Goal: Task Accomplishment & Management: Check status

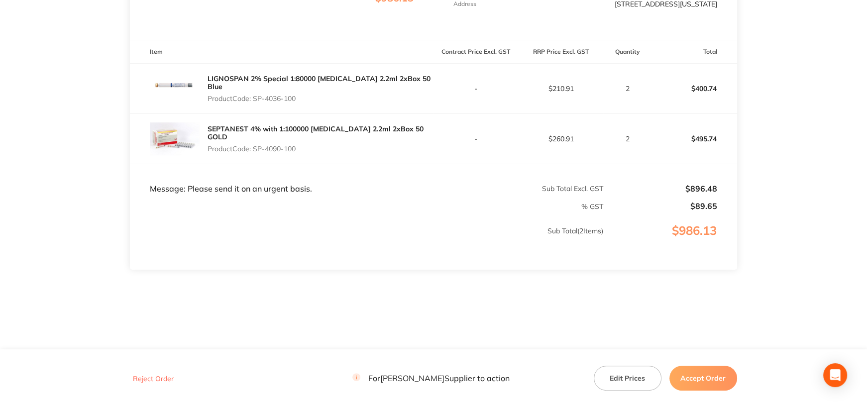
scroll to position [256, 0]
drag, startPoint x: 254, startPoint y: 94, endPoint x: 317, endPoint y: 92, distance: 62.3
click at [317, 95] on p "Product Code: SP-4036-100" at bounding box center [321, 99] width 226 height 8
drag, startPoint x: 255, startPoint y: 147, endPoint x: 308, endPoint y: 145, distance: 52.3
click at [308, 145] on p "Product Code: SP-4090-100" at bounding box center [321, 149] width 226 height 8
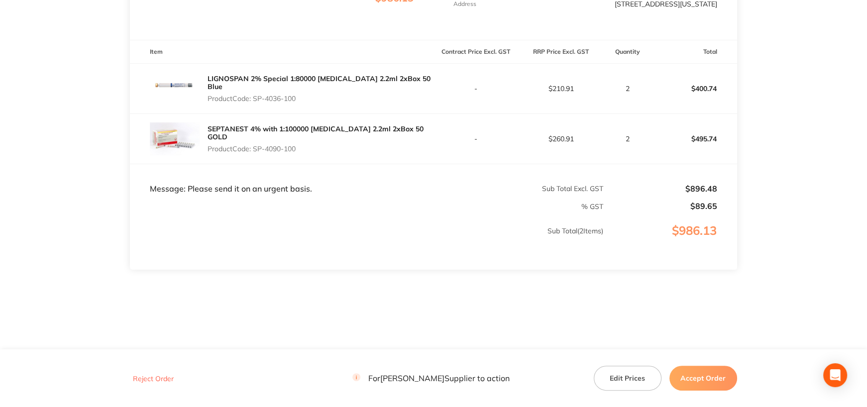
copy p "SP-4090-100"
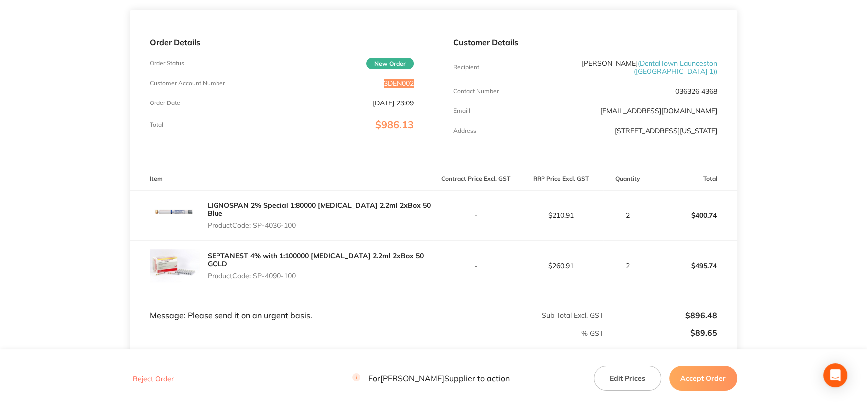
scroll to position [0, 0]
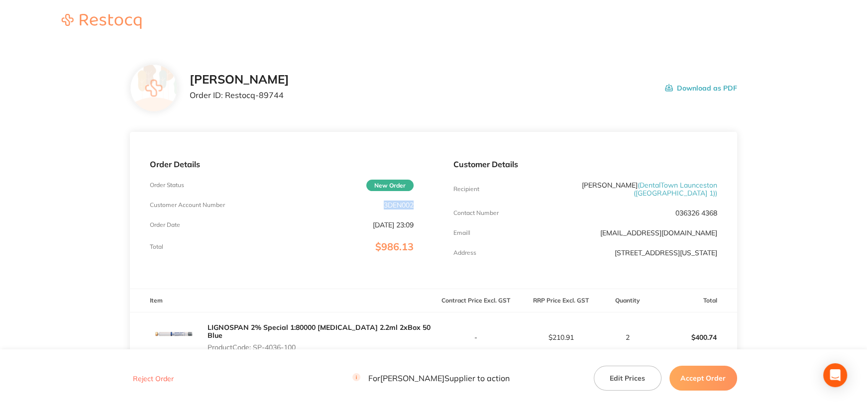
click at [689, 377] on button "Accept Order" at bounding box center [704, 378] width 68 height 25
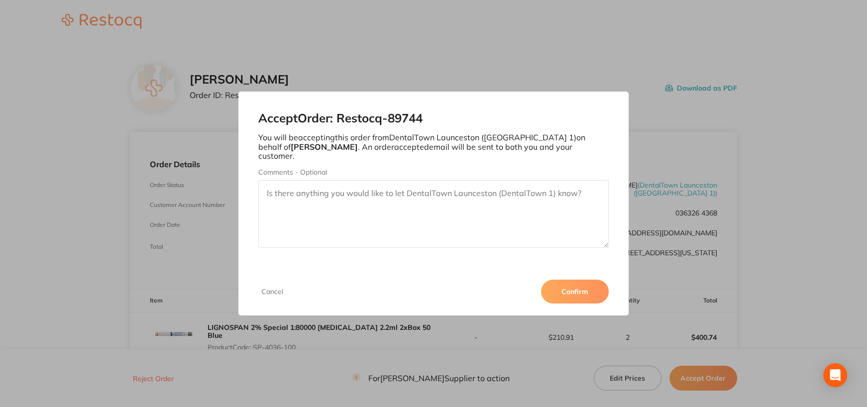
click at [580, 284] on button "Confirm" at bounding box center [575, 292] width 68 height 24
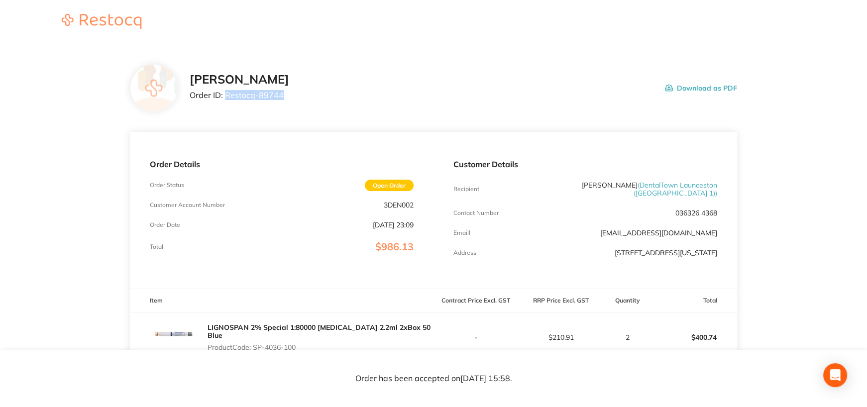
drag, startPoint x: 226, startPoint y: 96, endPoint x: 312, endPoint y: 141, distance: 97.5
click at [302, 98] on div "Henry Schein Halas Order ID: Restocq- 89744 Download as PDF" at bounding box center [463, 88] width 547 height 31
copy p "Restocq- 89744"
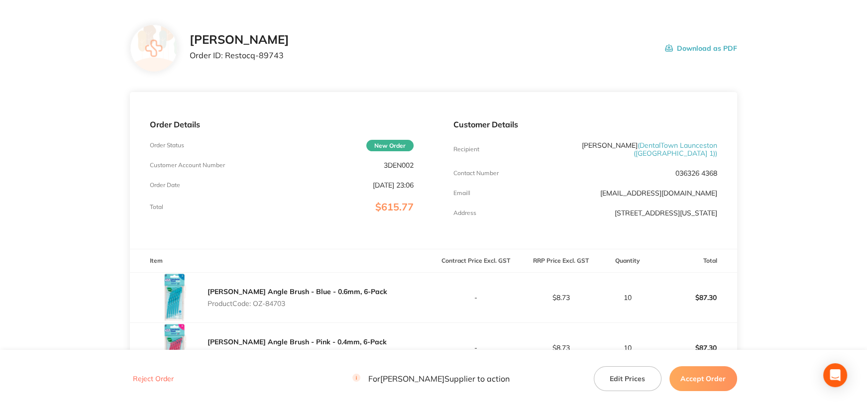
scroll to position [100, 0]
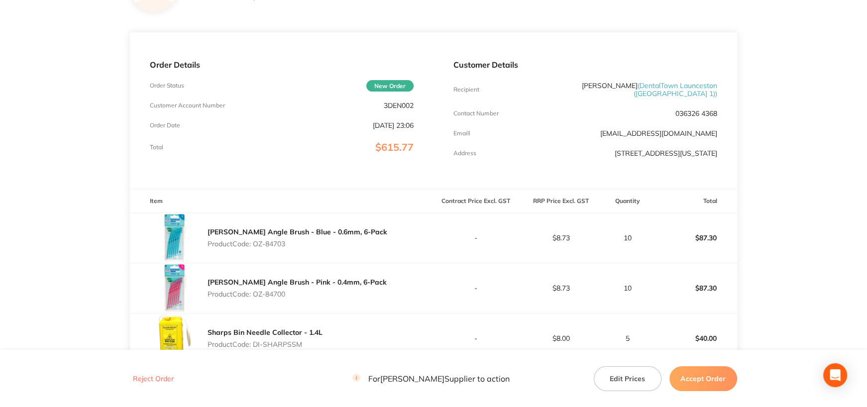
click at [385, 104] on p "3DEN002" at bounding box center [399, 106] width 30 height 8
drag, startPoint x: 382, startPoint y: 104, endPoint x: 427, endPoint y: 106, distance: 44.3
click at [427, 106] on div "Order Details Order Status New Order Customer Account Number 3DEN002 Order Date…" at bounding box center [282, 110] width 304 height 157
copy p "3DEN002"
drag, startPoint x: 256, startPoint y: 252, endPoint x: 296, endPoint y: 253, distance: 39.3
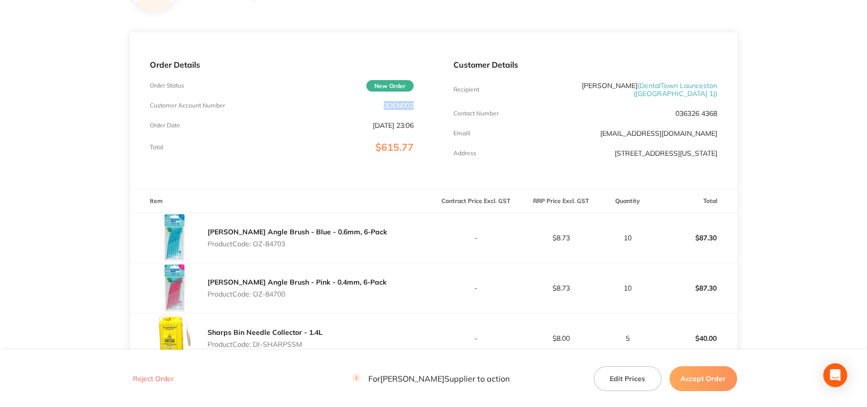
click at [296, 248] on p "Product Code: OZ-84703" at bounding box center [298, 244] width 180 height 8
copy p "OZ-84703"
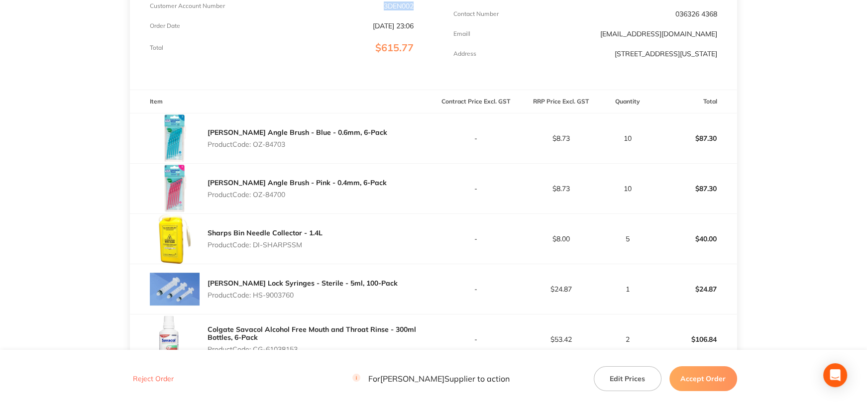
drag, startPoint x: 256, startPoint y: 202, endPoint x: 308, endPoint y: 202, distance: 52.3
click at [308, 199] on p "Product Code: OZ-84700" at bounding box center [297, 195] width 179 height 8
copy p "OZ-84700"
drag, startPoint x: 255, startPoint y: 254, endPoint x: 356, endPoint y: 251, distance: 101.1
click at [356, 251] on div "Sharps Bin Needle Collector - 1.4L Product Code: DI-SHARPSSM" at bounding box center [282, 239] width 304 height 50
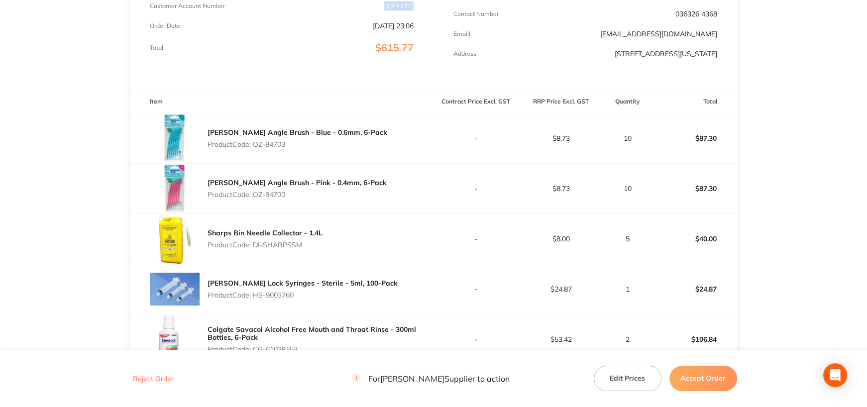
copy p "DI-SHARPSSM"
drag, startPoint x: 256, startPoint y: 303, endPoint x: 311, endPoint y: 300, distance: 54.9
click at [311, 299] on p "Product Code: HS-9003760" at bounding box center [303, 295] width 190 height 8
copy p "HS-9003760"
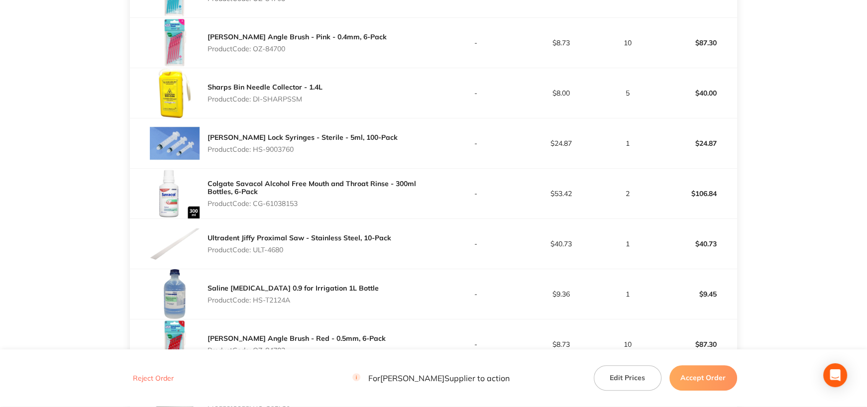
scroll to position [349, 0]
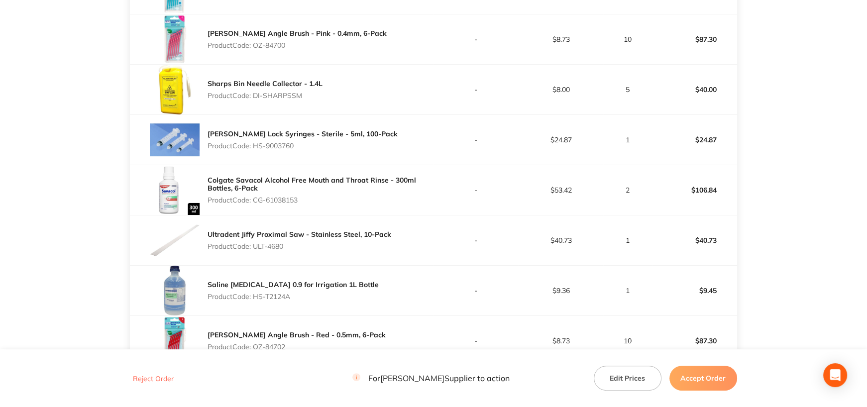
drag, startPoint x: 255, startPoint y: 208, endPoint x: 324, endPoint y: 207, distance: 68.2
click at [324, 204] on p "Product Code: CG-61038153" at bounding box center [321, 200] width 226 height 8
copy p "CG-61038153"
drag, startPoint x: 254, startPoint y: 255, endPoint x: 300, endPoint y: 253, distance: 46.3
click at [300, 250] on p "Product Code: ULT-4680" at bounding box center [300, 246] width 184 height 8
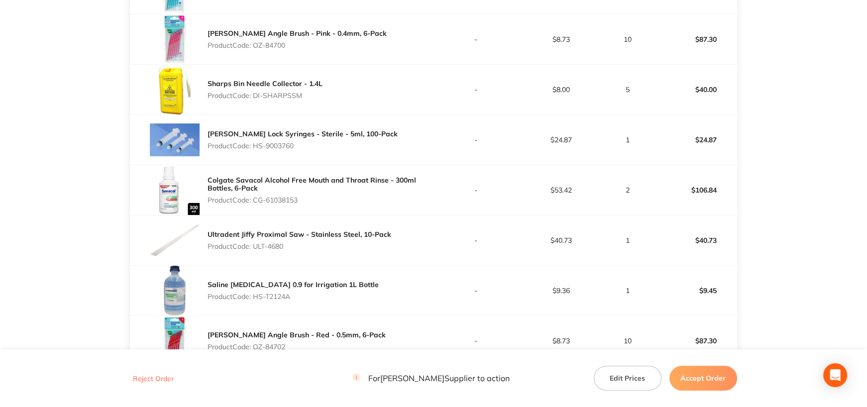
copy p "ULT-4680"
drag, startPoint x: 276, startPoint y: 303, endPoint x: 303, endPoint y: 301, distance: 27.0
click at [303, 301] on p "Product Code: HS-T2124A" at bounding box center [293, 297] width 171 height 8
copy p "HS-T2124A"
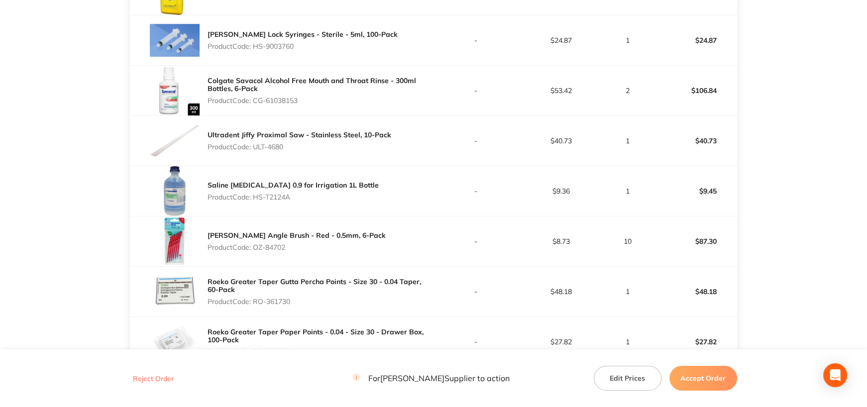
drag, startPoint x: 256, startPoint y: 254, endPoint x: 311, endPoint y: 257, distance: 54.9
click at [311, 251] on p "Product Code: OZ-84702" at bounding box center [297, 247] width 178 height 8
copy p "OZ-84702"
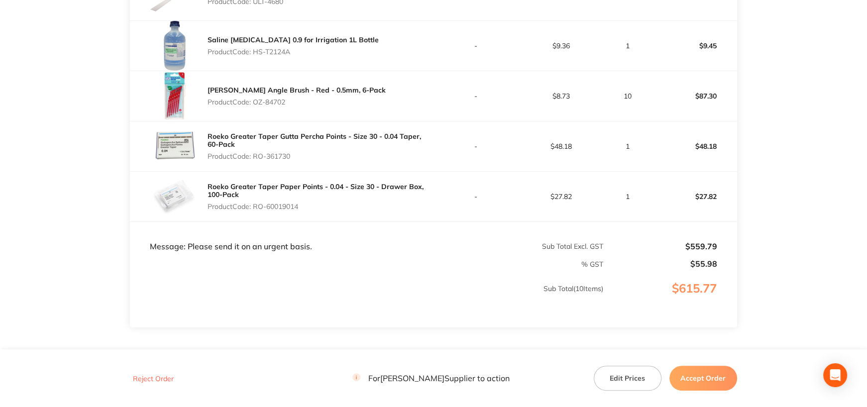
scroll to position [597, 0]
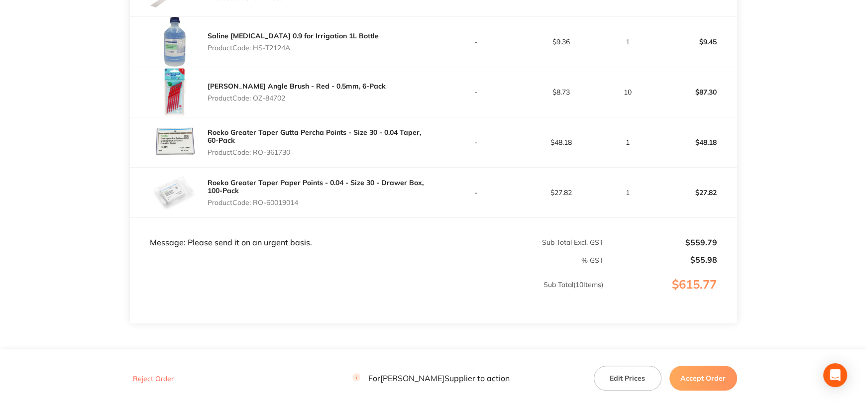
drag, startPoint x: 256, startPoint y: 159, endPoint x: 304, endPoint y: 156, distance: 47.9
click at [304, 156] on p "Product Code: RO-361730" at bounding box center [321, 152] width 226 height 8
copy p "RO-361730"
drag, startPoint x: 256, startPoint y: 210, endPoint x: 327, endPoint y: 208, distance: 70.7
click at [327, 207] on p "Product Code: RO-60019014" at bounding box center [321, 203] width 226 height 8
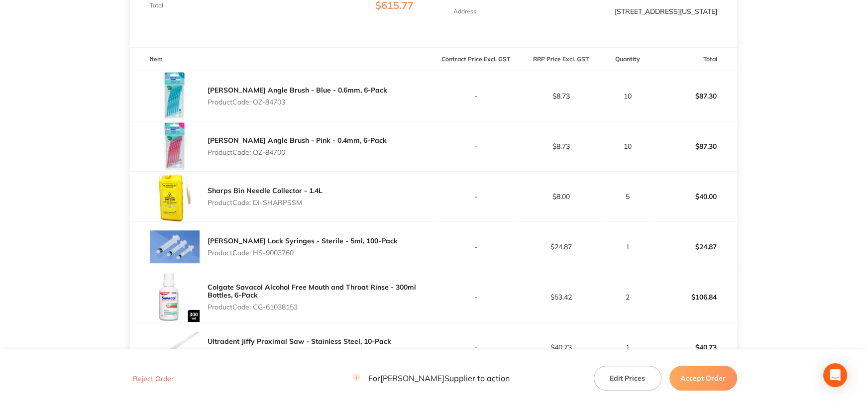
scroll to position [249, 0]
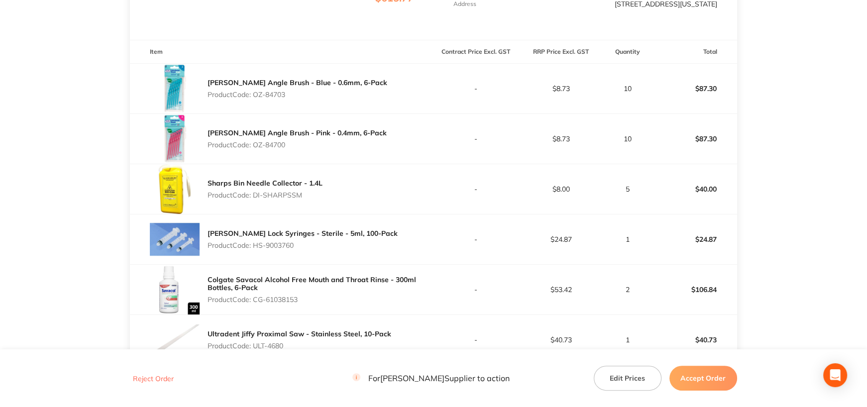
drag, startPoint x: 255, startPoint y: 100, endPoint x: 289, endPoint y: 97, distance: 34.5
click at [289, 97] on div "[PERSON_NAME] Angle Brush - Blue - 0.6mm, 6-Pack Product Code: OZ-84703" at bounding box center [298, 89] width 180 height 28
drag, startPoint x: 690, startPoint y: 94, endPoint x: 737, endPoint y: 95, distance: 47.3
click at [737, 95] on td "$87.30" at bounding box center [694, 89] width 85 height 50
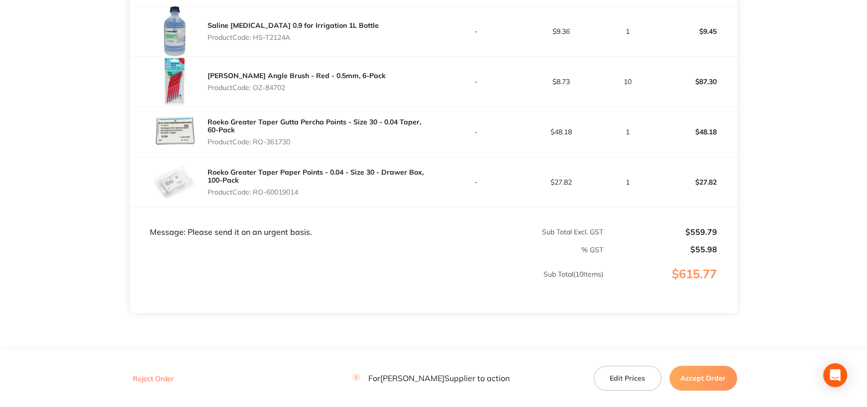
scroll to position [658, 0]
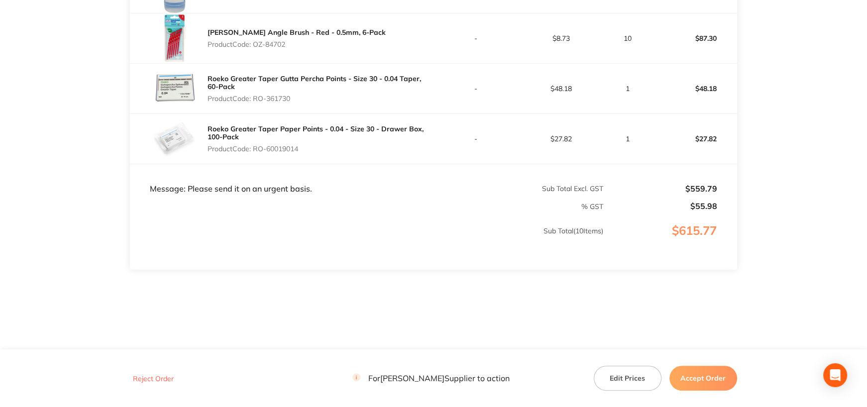
click at [696, 377] on button "Accept Order" at bounding box center [704, 378] width 68 height 25
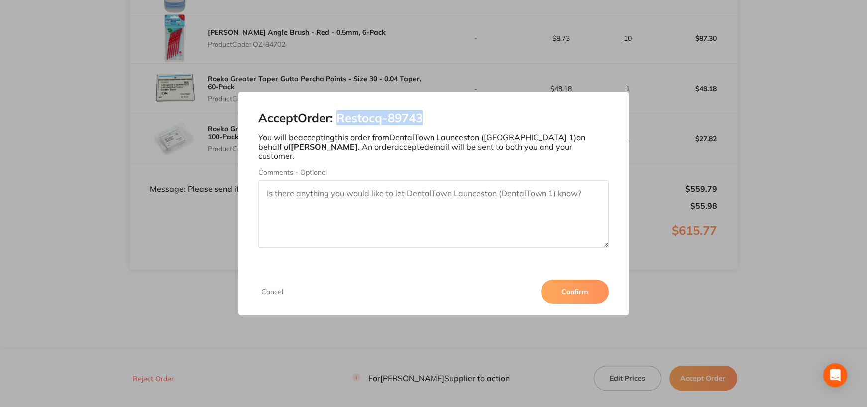
drag, startPoint x: 341, startPoint y: 120, endPoint x: 452, endPoint y: 122, distance: 111.0
click at [452, 122] on h2 "Accept Order: Restocq- 89743" at bounding box center [433, 119] width 351 height 14
click at [577, 288] on button "Confirm" at bounding box center [575, 292] width 68 height 24
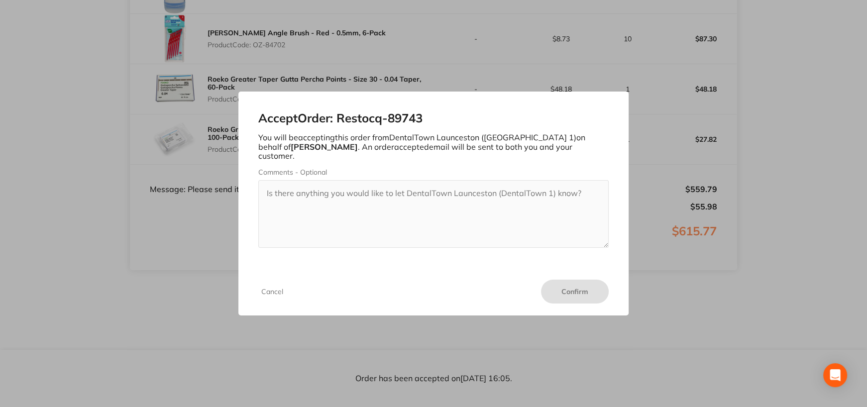
click at [545, 154] on p "You will be accepting this order from DentalTown Launceston (DentalTown 1) on b…" at bounding box center [433, 146] width 351 height 27
click at [464, 154] on p "You will be accepting this order from DentalTown Launceston (DentalTown 1) on b…" at bounding box center [433, 146] width 351 height 27
drag, startPoint x: 275, startPoint y: 285, endPoint x: 315, endPoint y: 271, distance: 42.5
click at [275, 287] on button "Cancel" at bounding box center [272, 291] width 28 height 9
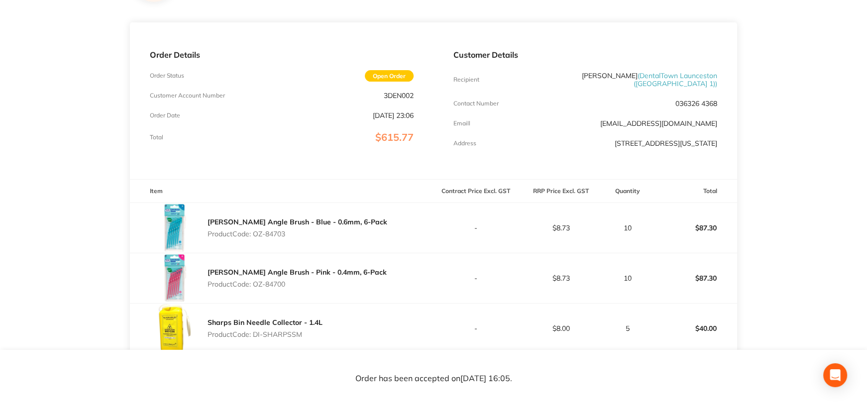
scroll to position [0, 0]
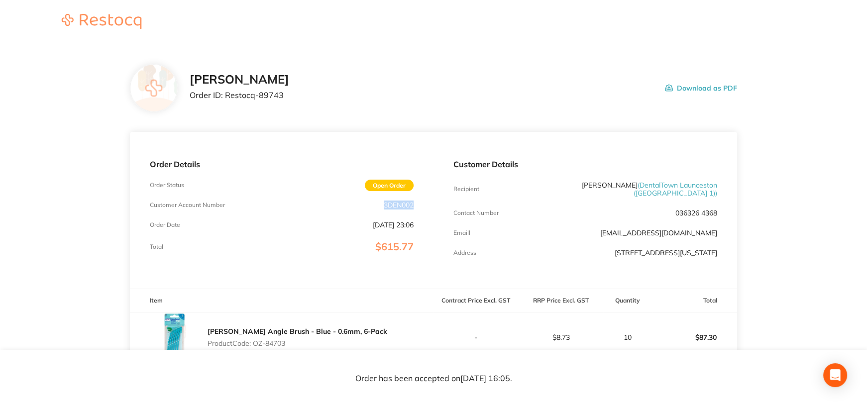
drag, startPoint x: 381, startPoint y: 205, endPoint x: 418, endPoint y: 202, distance: 36.9
click at [418, 202] on div "Order Details Order Status Open Order Customer Account Number 3DEN002 Order Dat…" at bounding box center [282, 210] width 304 height 157
